Goal: Information Seeking & Learning: Learn about a topic

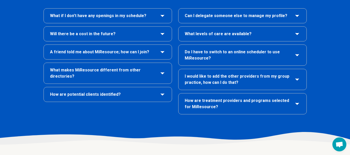
scroll to position [1088, 0]
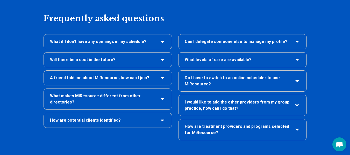
click at [163, 75] on icon "A friend told me about MiResource; how can I join?" at bounding box center [162, 78] width 6 height 6
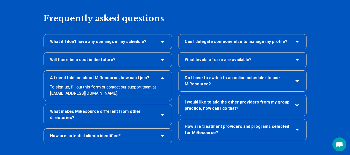
click at [90, 85] on link "this form" at bounding box center [92, 87] width 18 height 5
click at [26, 57] on div "Frequently asked questions What if I don’t have any openings in my schedule? Wi…" at bounding box center [175, 85] width 350 height 176
click at [132, 109] on span "What makes MiResource different from other directories?" at bounding box center [102, 115] width 105 height 12
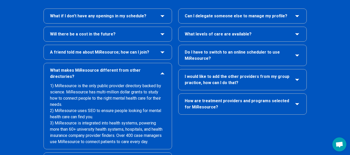
scroll to position [1114, 0]
click at [257, 122] on div "Can I delegate someone else to manage my profile? What levels of care are avail…" at bounding box center [242, 87] width 128 height 159
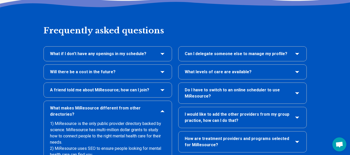
scroll to position [1062, 0]
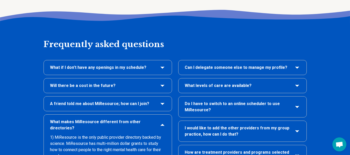
click at [291, 101] on h3 "Do I have to switch to an online scheduler to use MiResource?" at bounding box center [242, 107] width 115 height 12
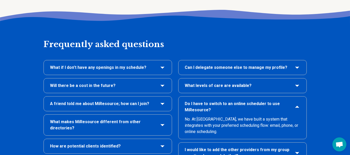
click at [291, 101] on h3 "Do I have to switch to an online scheduler to use MiResource?" at bounding box center [242, 107] width 115 height 12
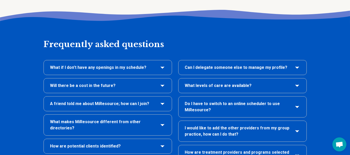
click at [290, 83] on h3 "What levels of care are available?" at bounding box center [242, 86] width 115 height 6
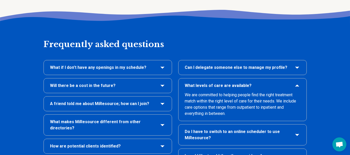
click at [290, 83] on h3 "What levels of care are available?" at bounding box center [242, 86] width 115 height 6
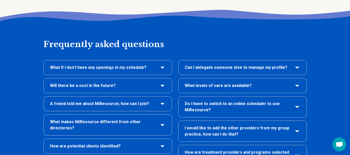
click at [295, 64] on icon "Can I delegate someone else to manage my profile?" at bounding box center [297, 67] width 6 height 6
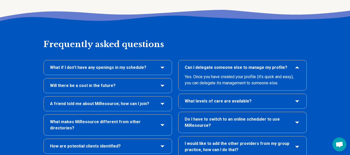
click at [295, 64] on icon "Can I delegate someone else to manage my profile?" at bounding box center [297, 67] width 6 height 6
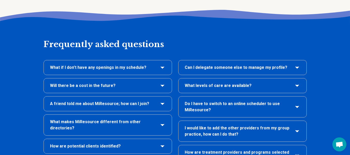
drag, startPoint x: 246, startPoint y: 18, endPoint x: 195, endPoint y: 5, distance: 52.0
click at [245, 23] on h2 "Frequently asked questions" at bounding box center [175, 36] width 263 height 27
